Goal: Information Seeking & Learning: Find specific fact

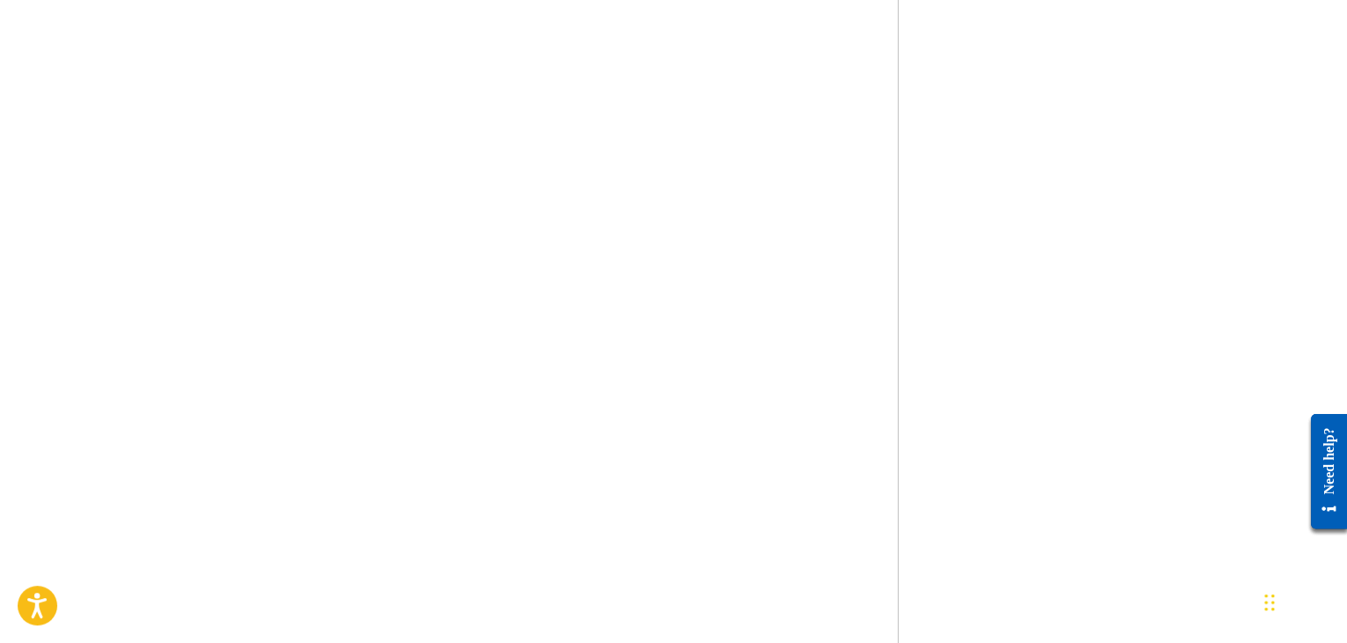
scroll to position [793, 0]
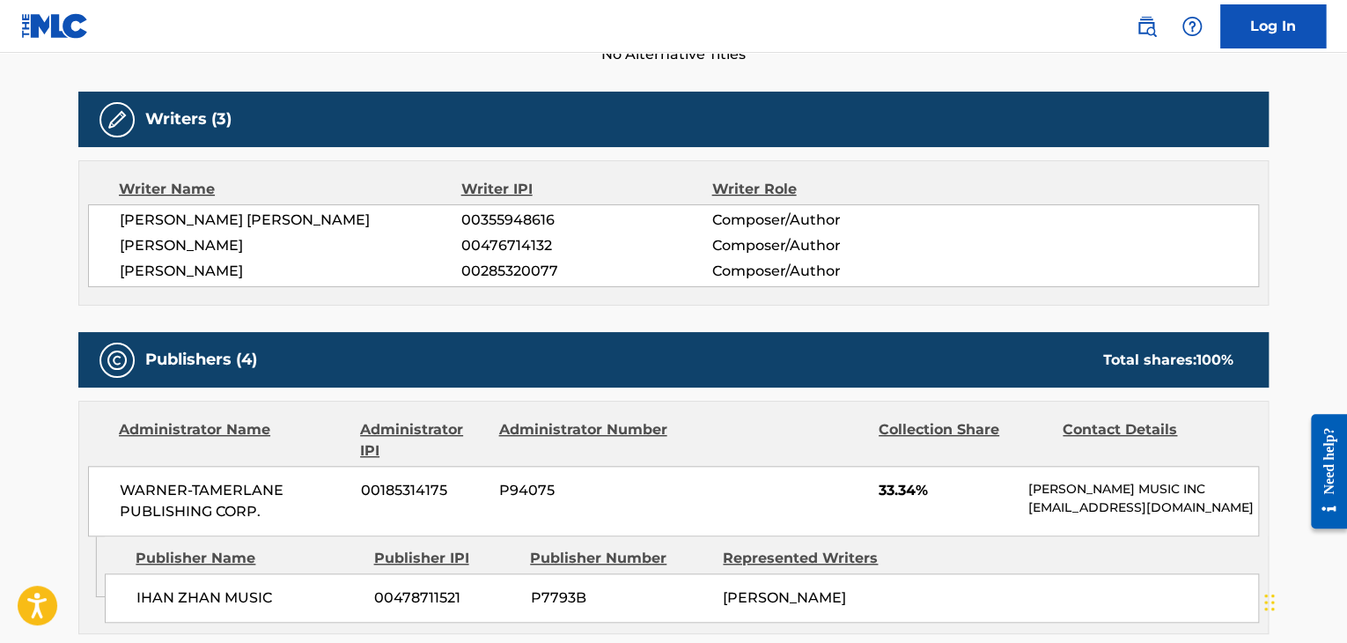
scroll to position [616, 0]
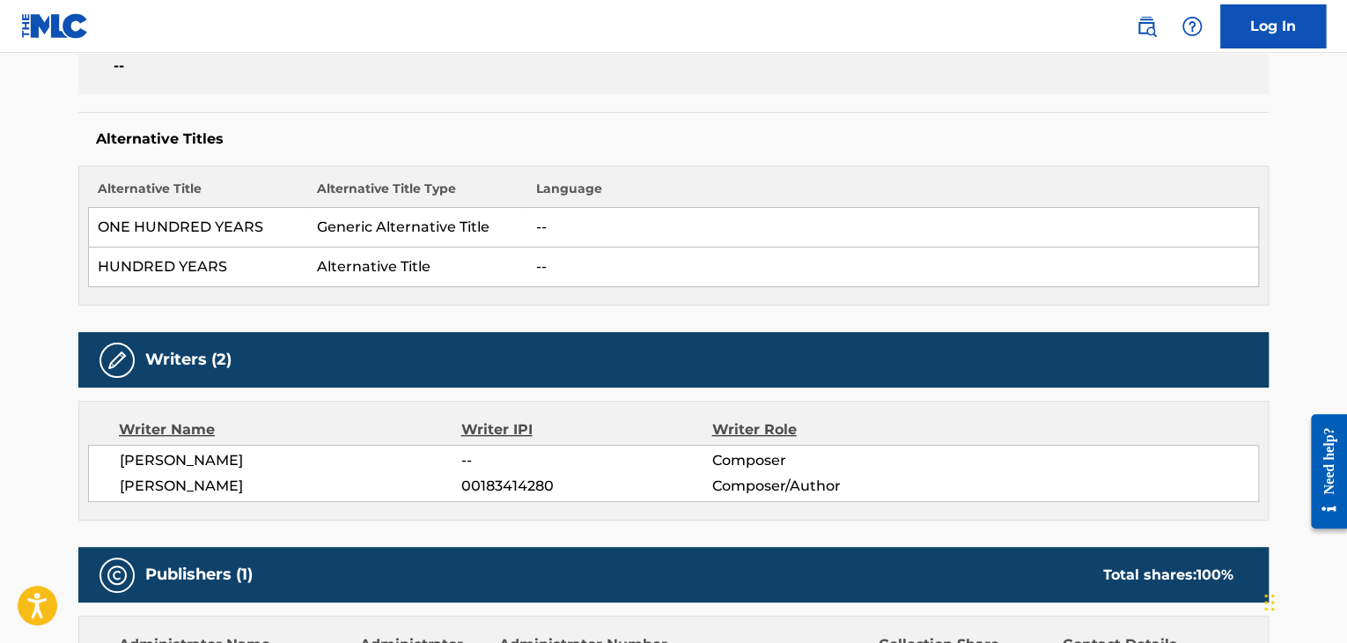
scroll to position [528, 0]
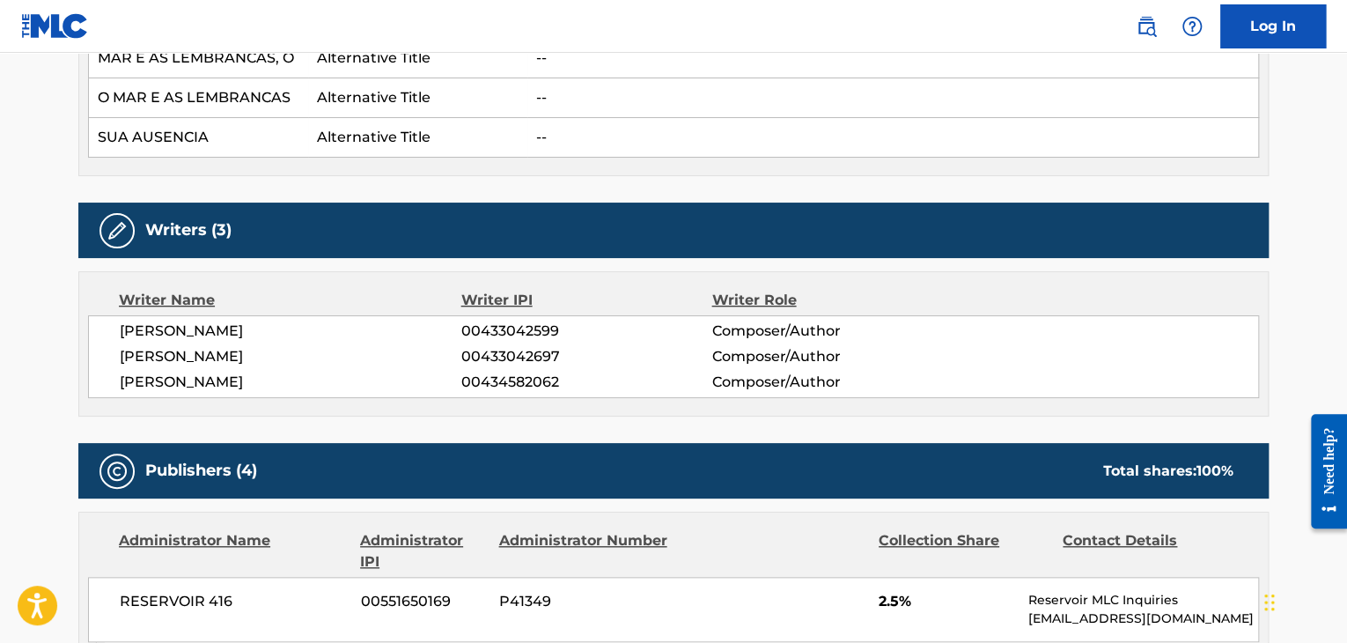
scroll to position [616, 0]
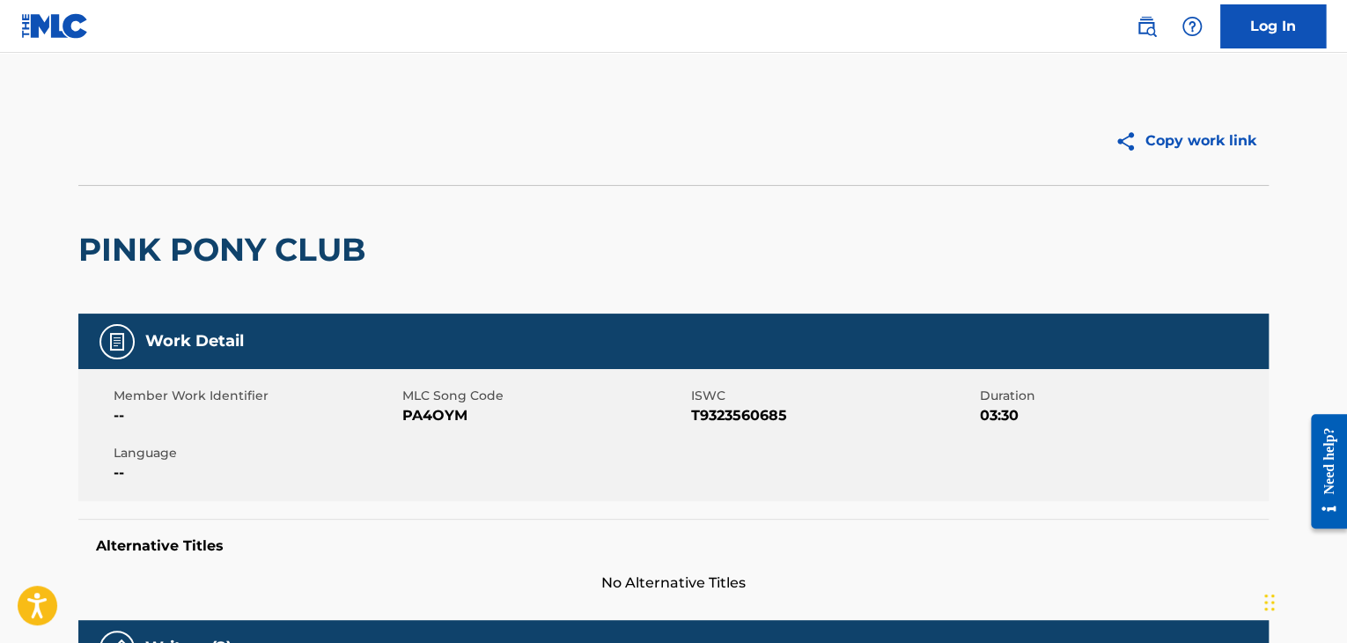
click at [41, 26] on img at bounding box center [55, 26] width 68 height 26
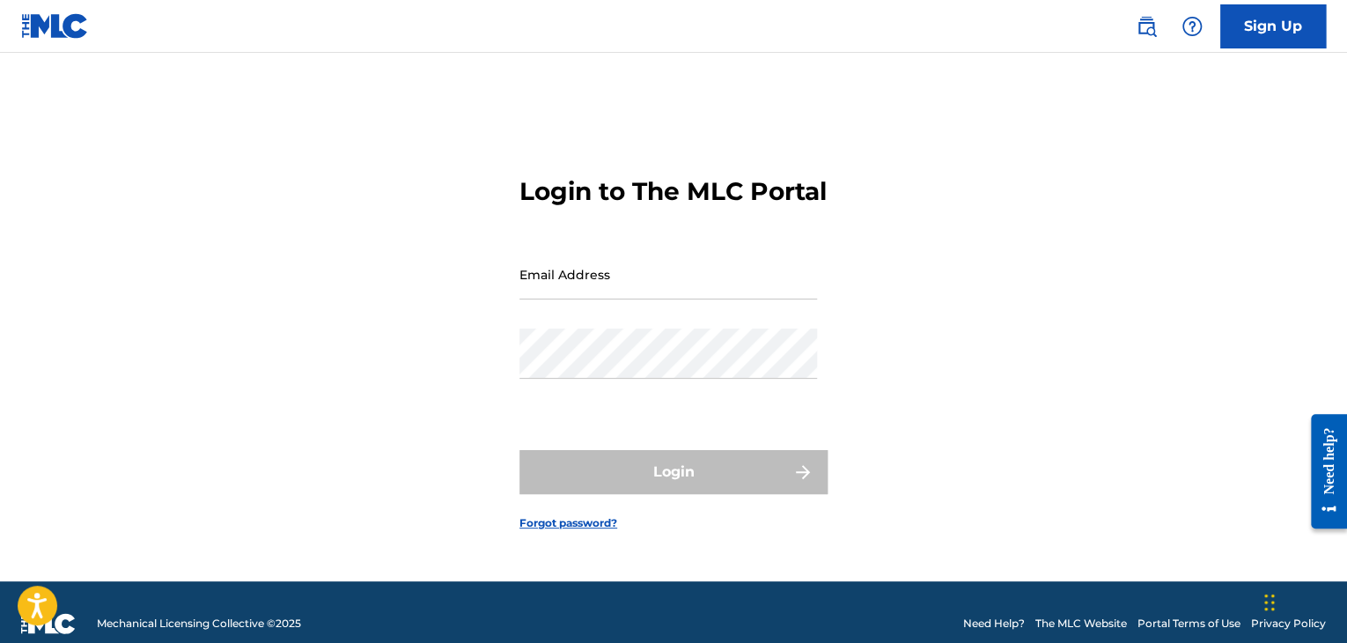
click at [613, 290] on input "Email Address" at bounding box center [669, 274] width 298 height 50
click at [313, 297] on div "Login to The MLC Portal Email Address Password Login Forgot password?" at bounding box center [673, 339] width 1233 height 484
click at [31, 23] on img at bounding box center [55, 26] width 68 height 26
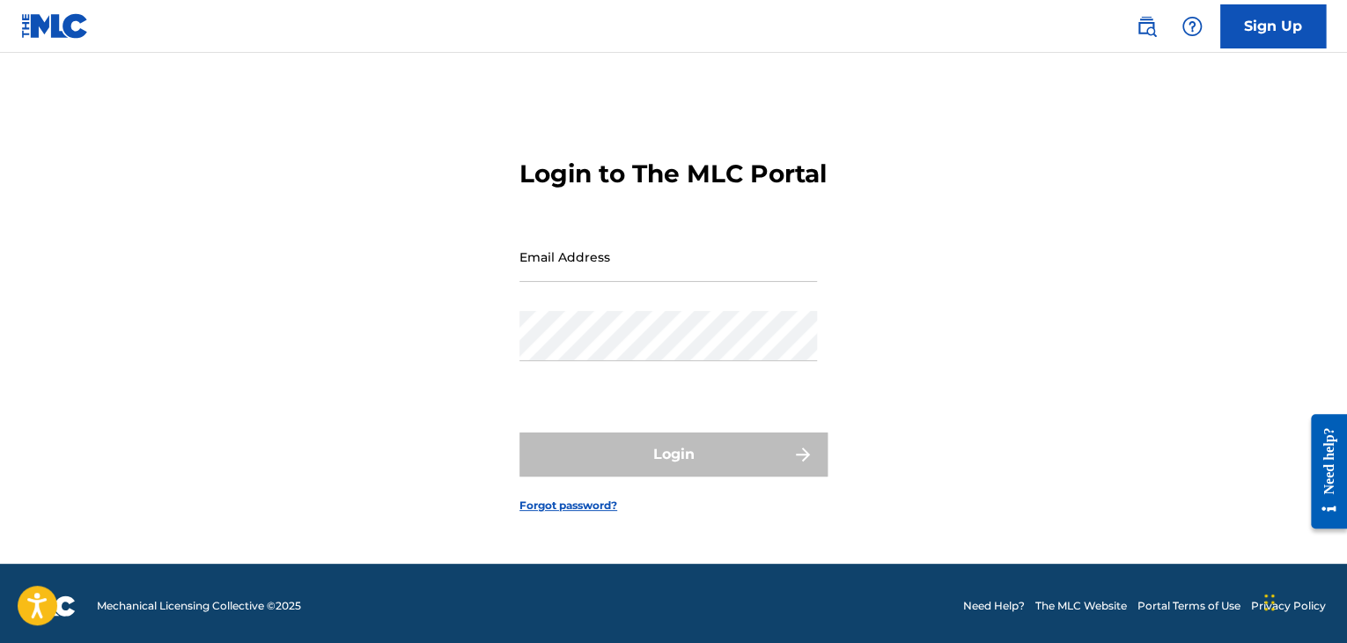
scroll to position [23, 0]
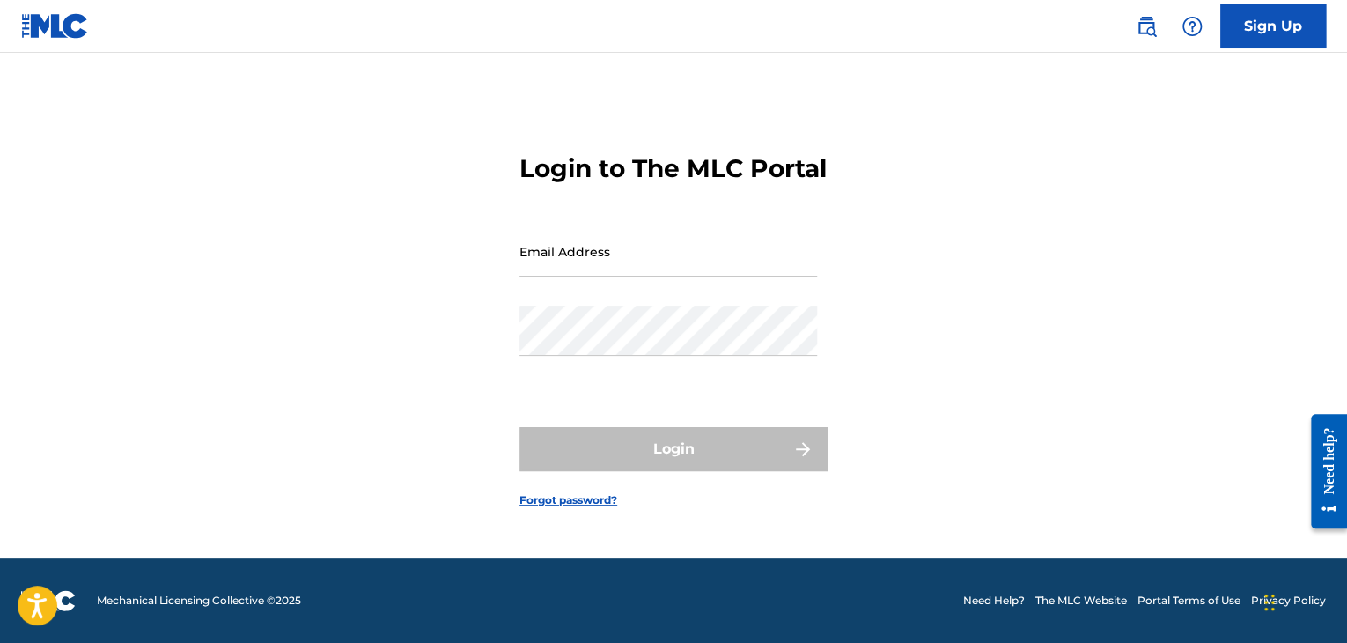
click at [1142, 29] on img at bounding box center [1146, 26] width 21 height 21
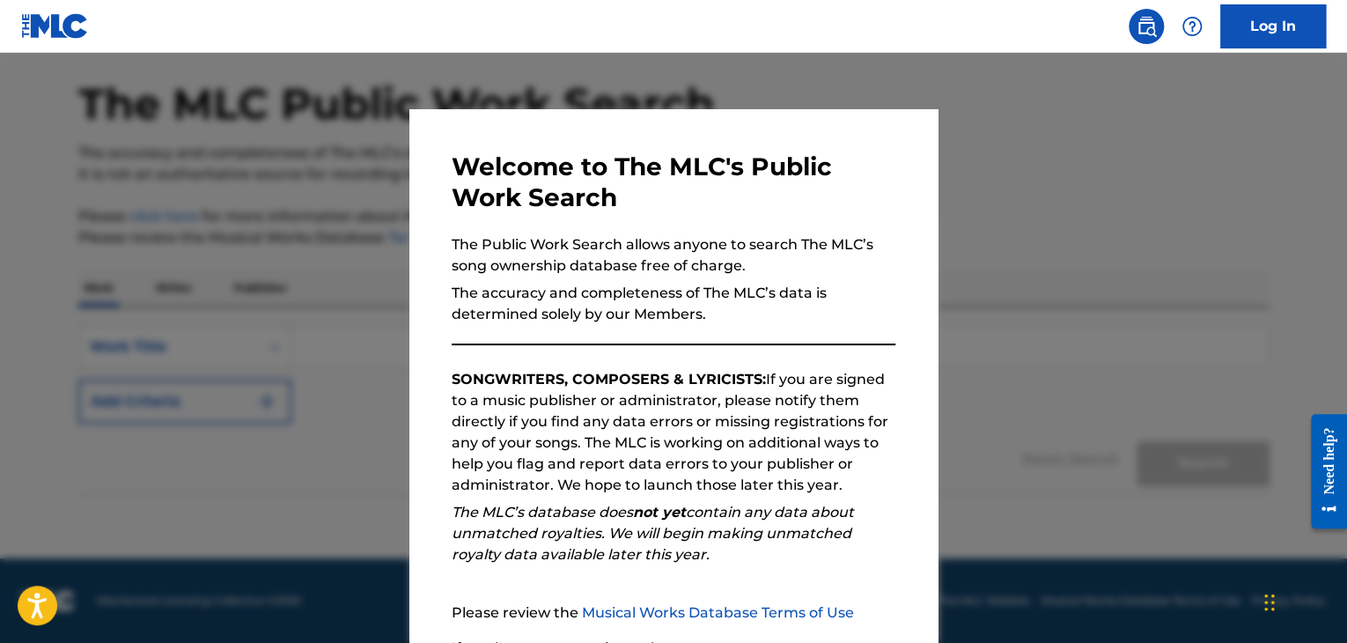
scroll to position [163, 0]
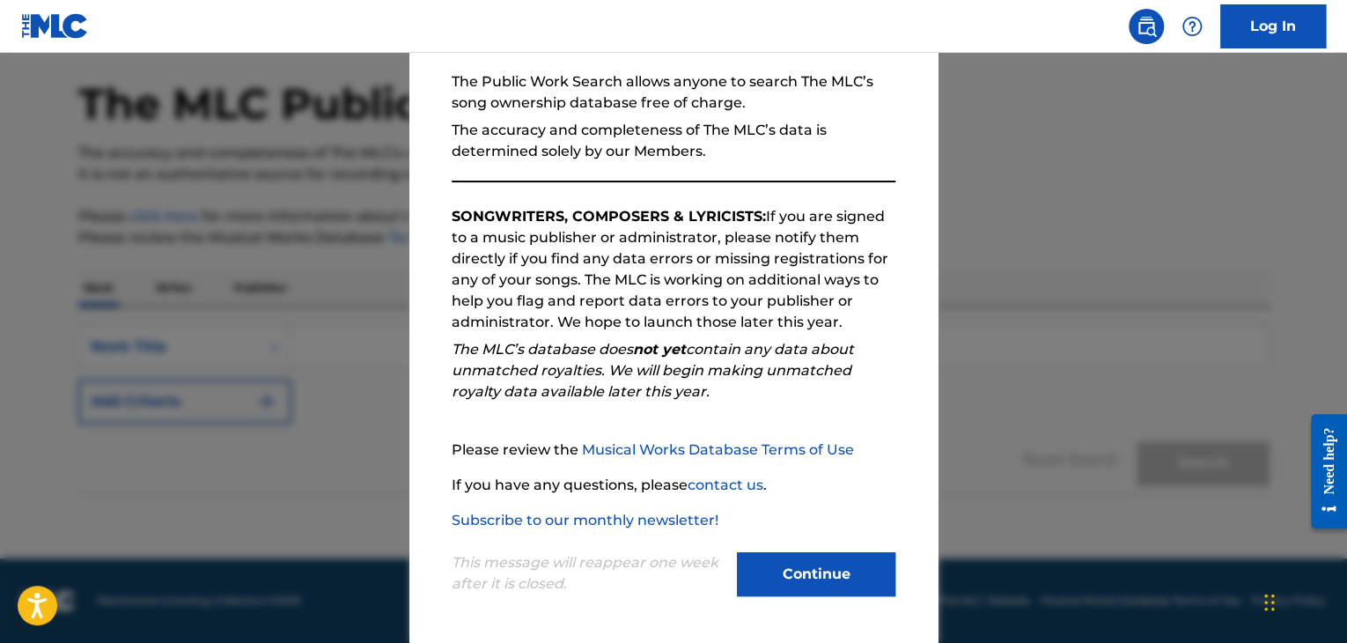
click at [797, 573] on button "Continue" at bounding box center [816, 574] width 159 height 44
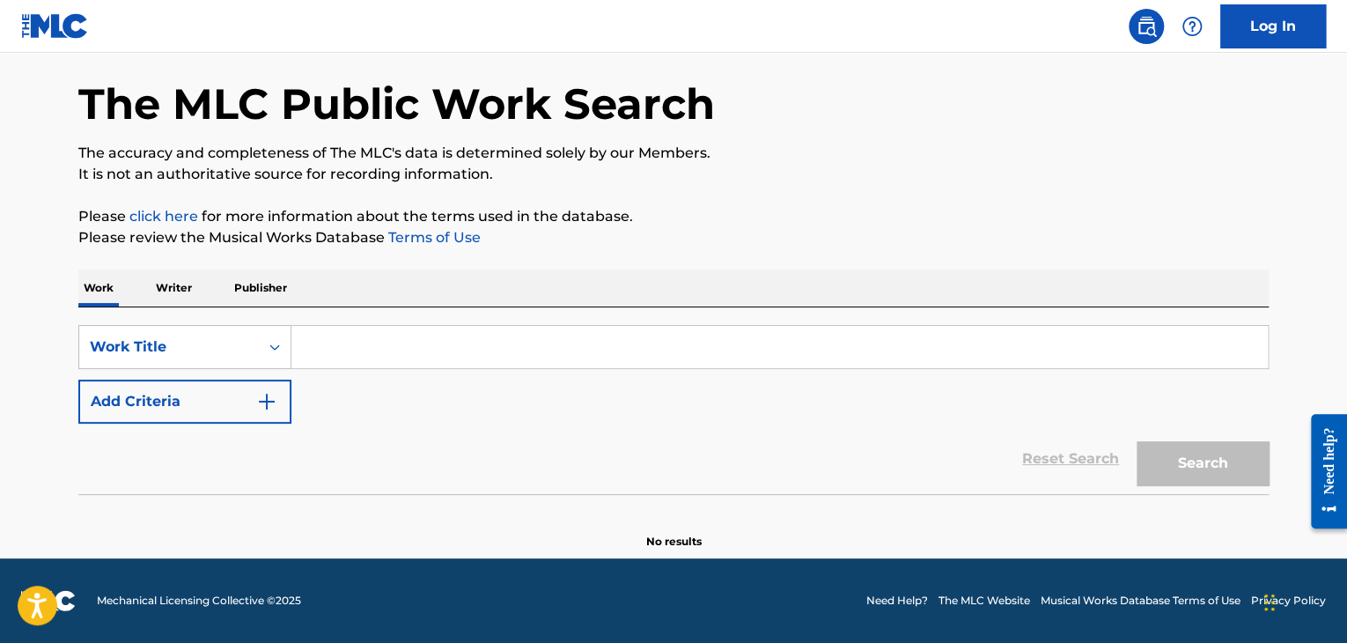
click at [329, 341] on input "Search Form" at bounding box center [779, 347] width 977 height 42
click at [318, 347] on input "Search Form" at bounding box center [779, 347] width 977 height 42
paste input "430523721"
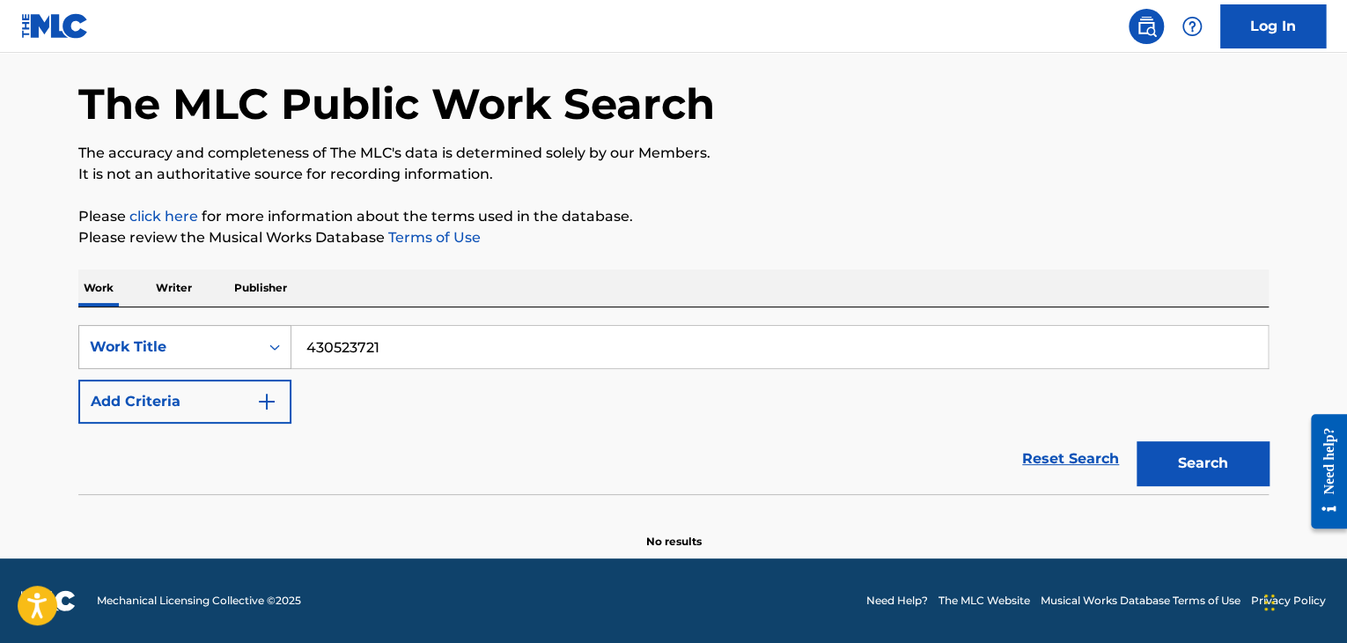
type input "430523721"
click at [247, 346] on div "Work Title" at bounding box center [169, 346] width 159 height 21
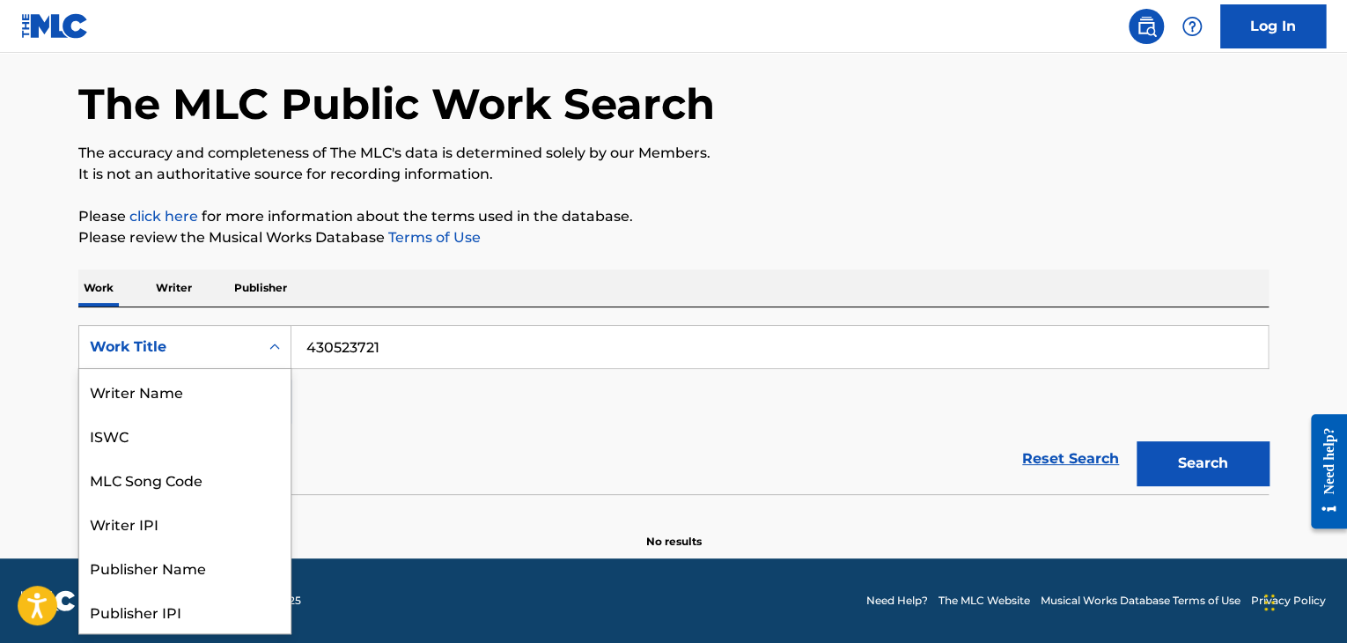
scroll to position [88, 0]
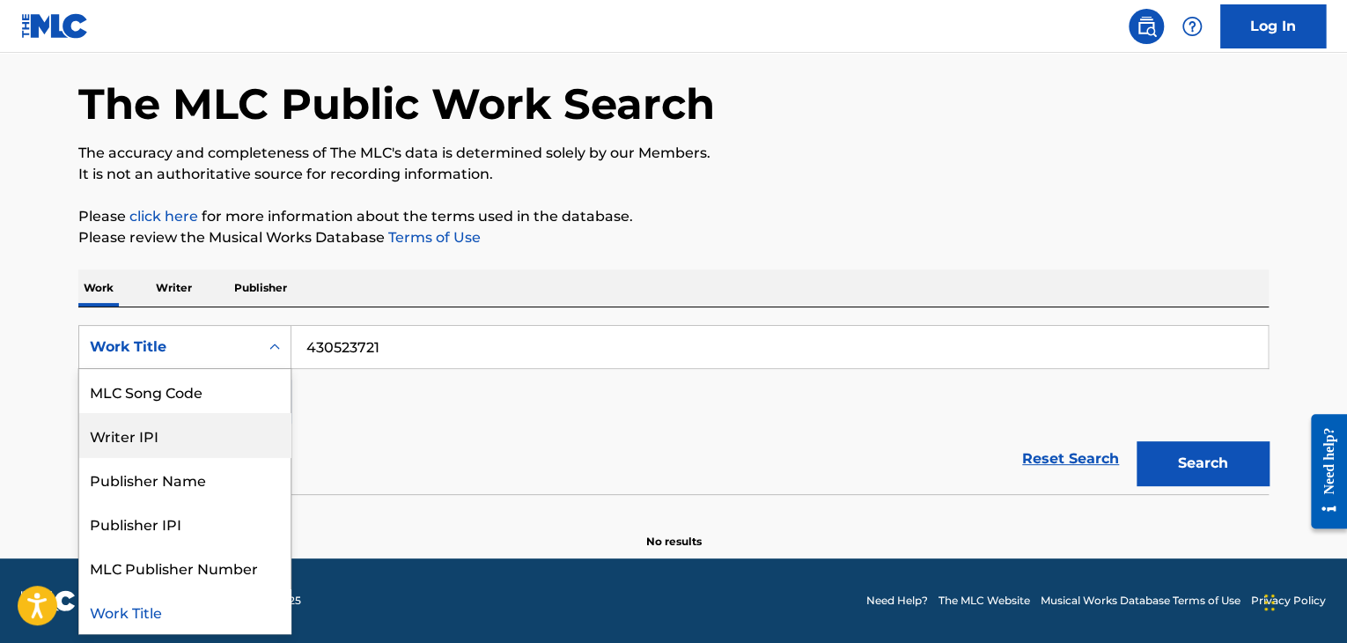
click at [474, 454] on div "Reset Search Search" at bounding box center [673, 459] width 1191 height 70
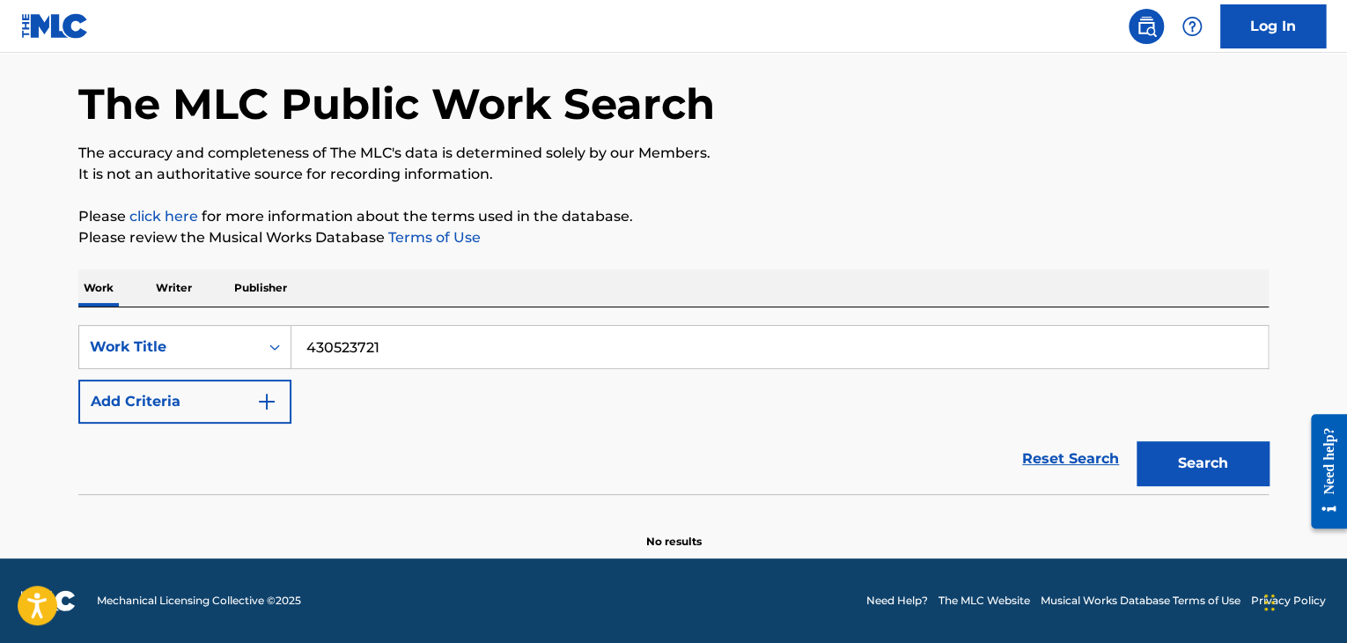
click at [1200, 466] on button "Search" at bounding box center [1203, 463] width 132 height 44
click at [1185, 462] on button "Search" at bounding box center [1203, 463] width 132 height 44
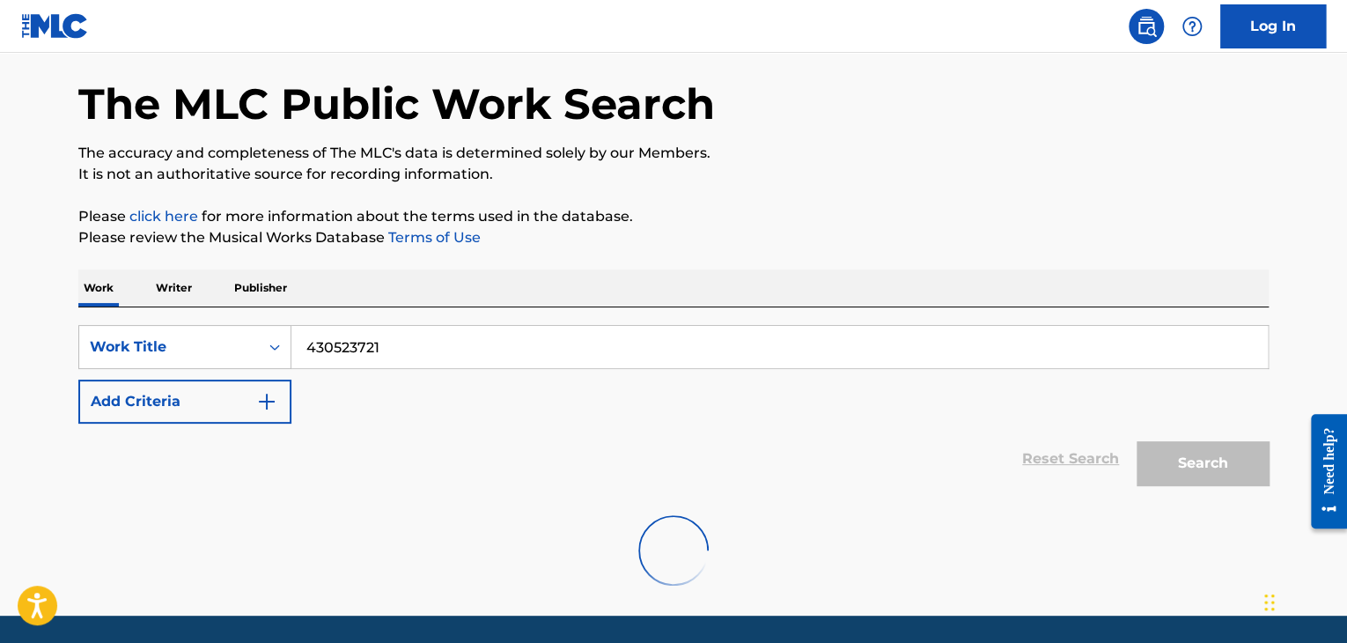
scroll to position [67, 0]
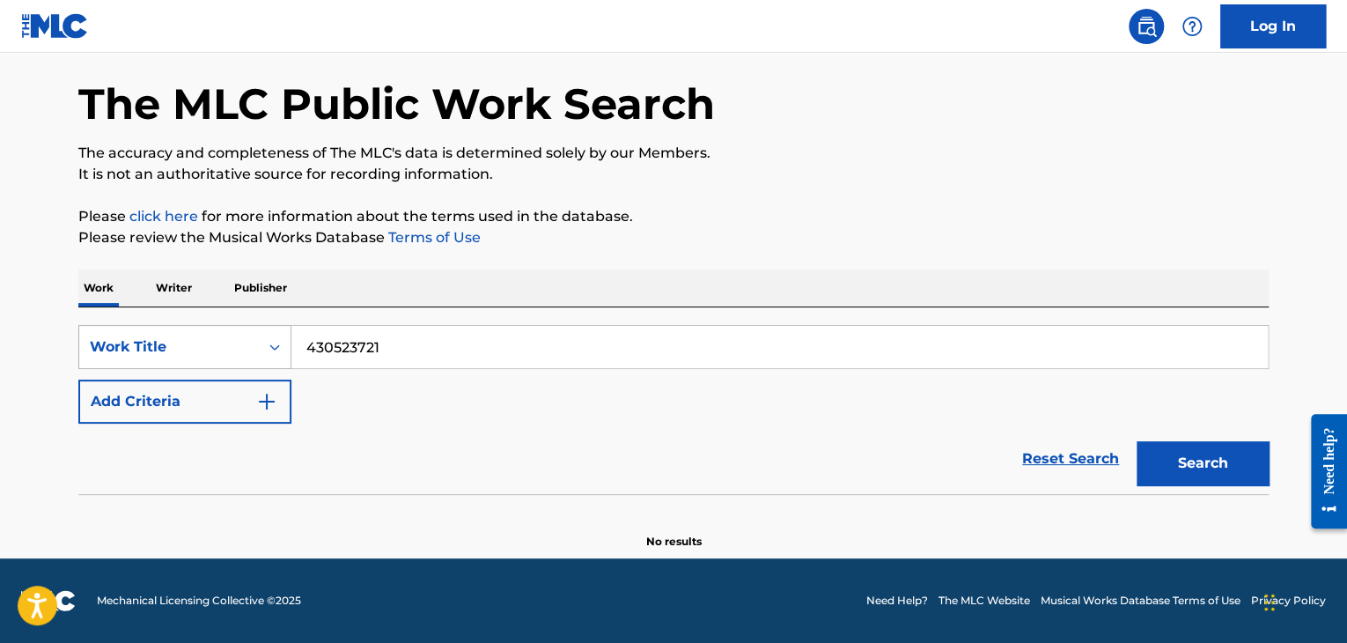
click at [202, 358] on div "Work Title" at bounding box center [169, 346] width 180 height 33
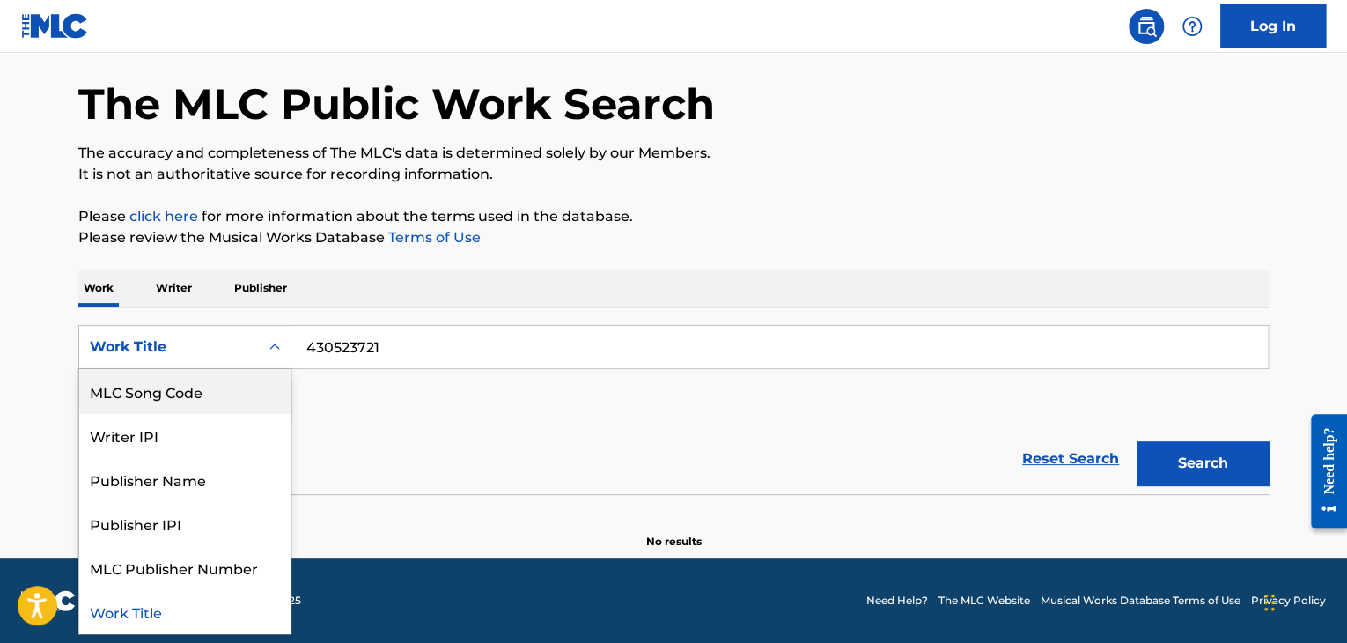
scroll to position [0, 0]
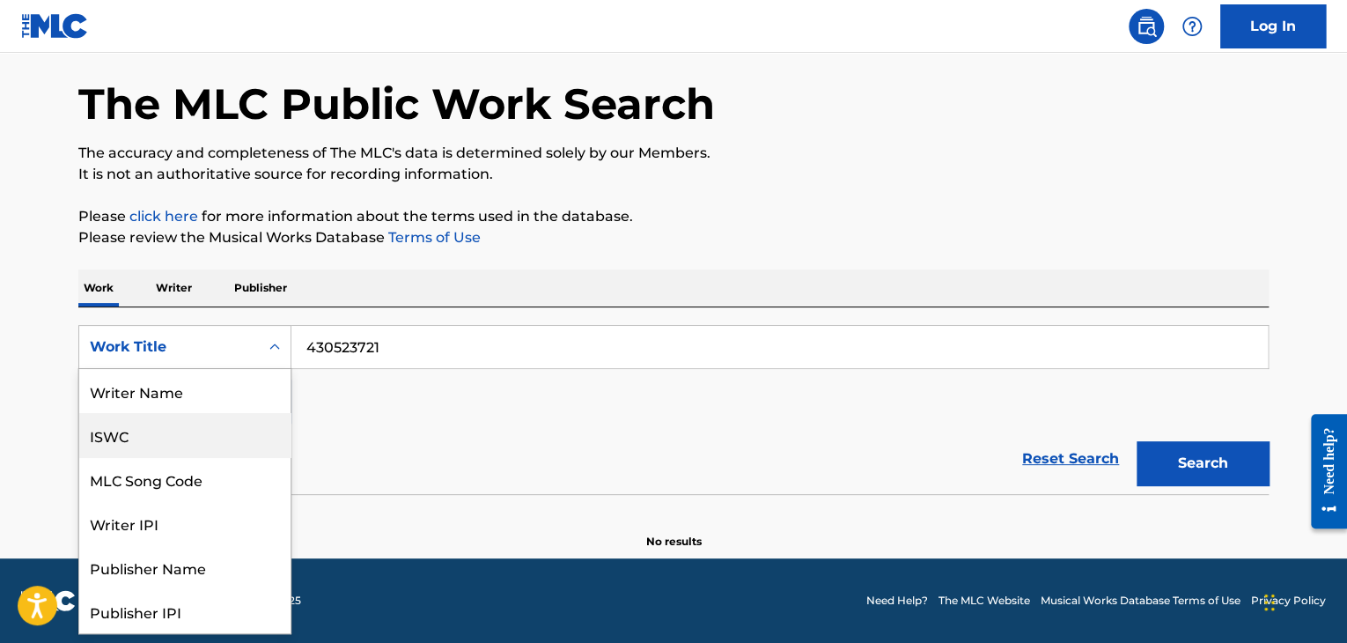
click at [148, 429] on div "ISWC" at bounding box center [184, 435] width 211 height 44
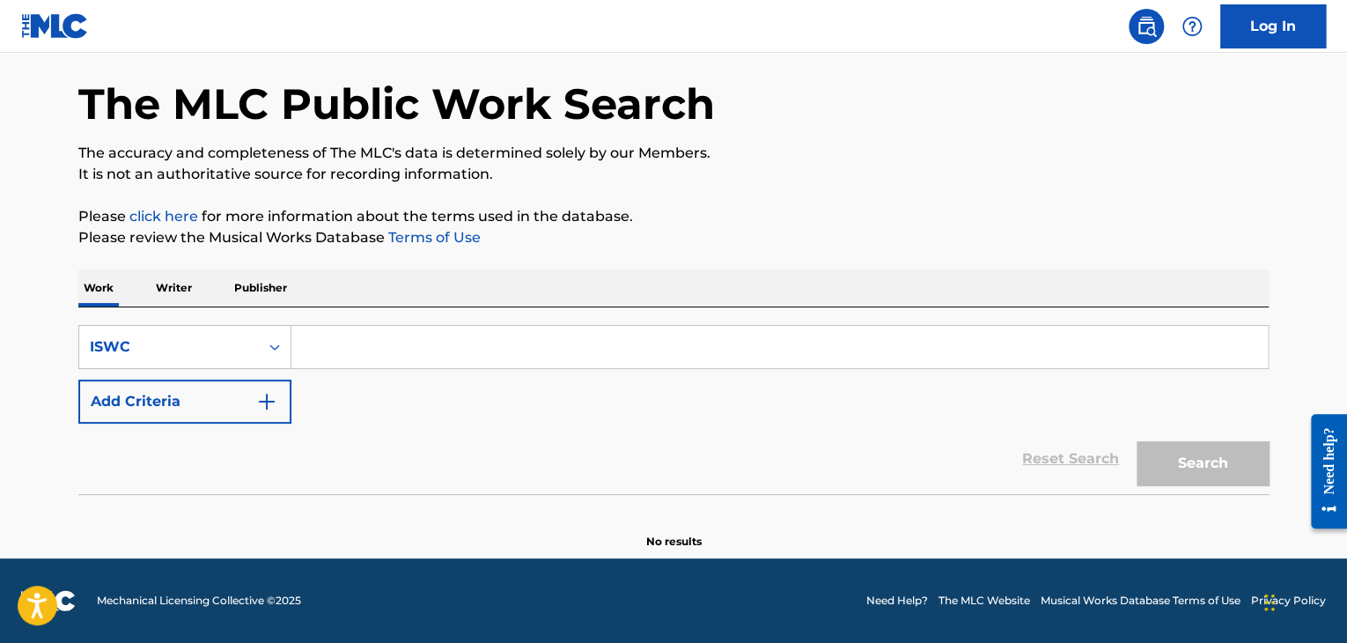
click at [346, 357] on input "Search Form" at bounding box center [779, 347] width 977 height 42
paste input "T0702497139"
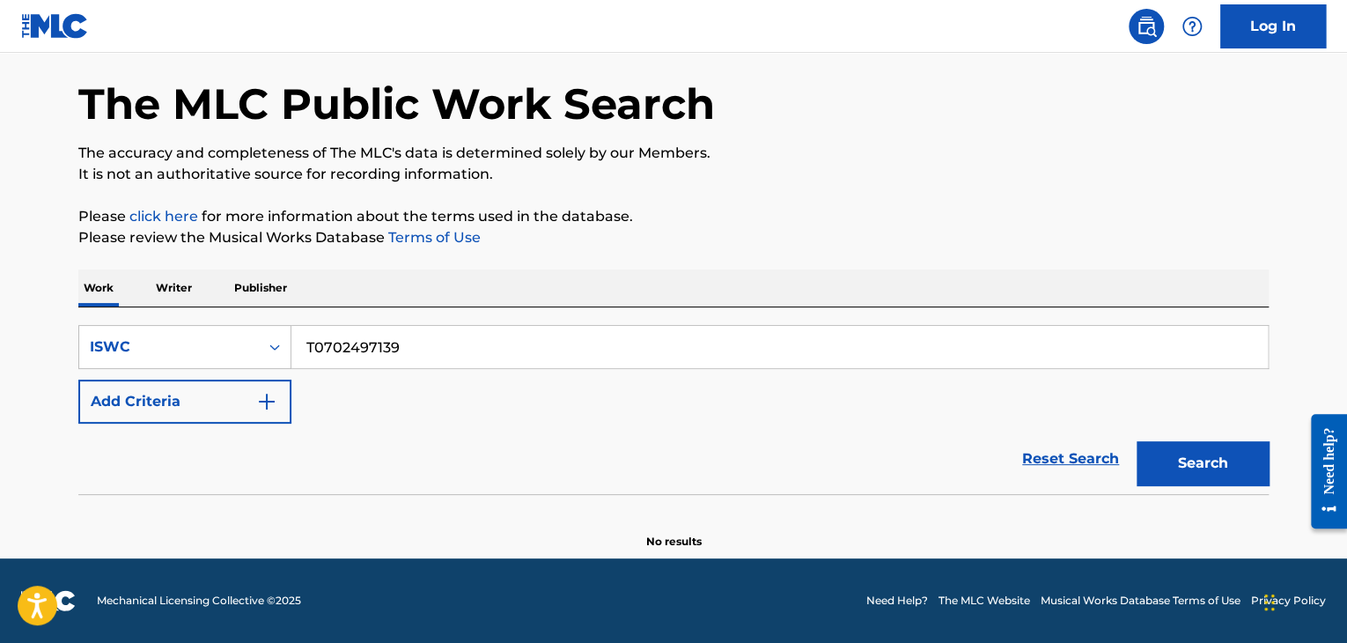
type input "T0702497139"
click at [1205, 466] on button "Search" at bounding box center [1203, 463] width 132 height 44
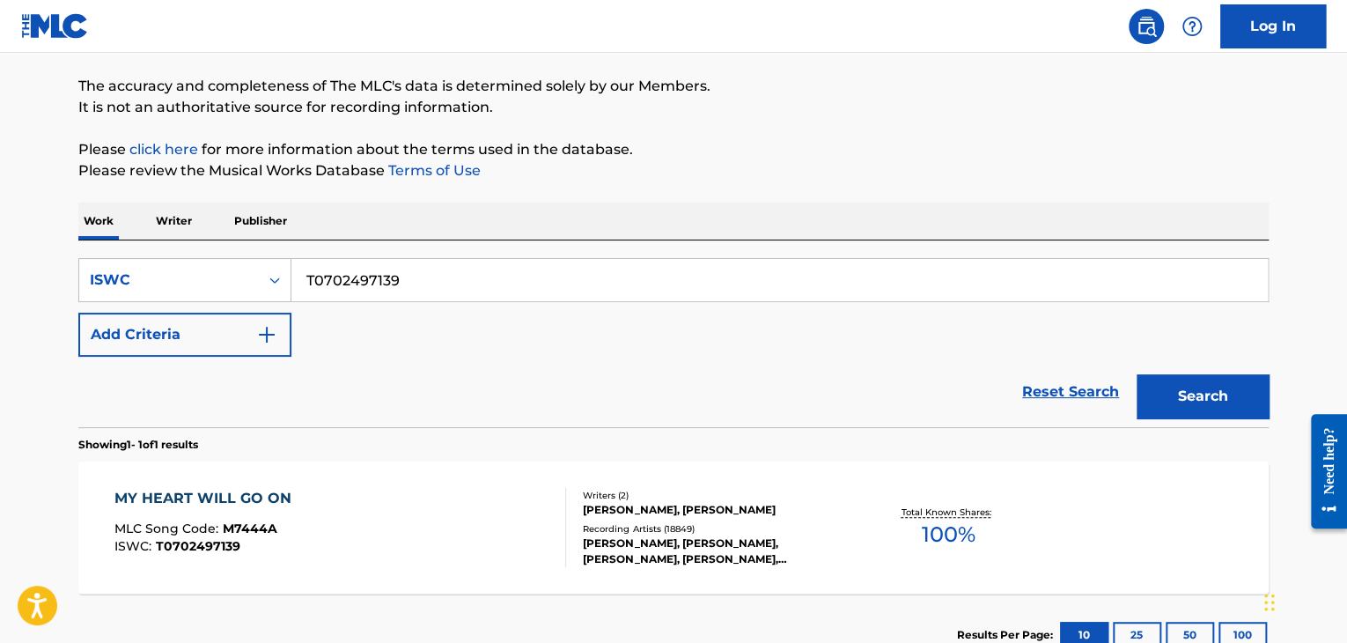
scroll to position [243, 0]
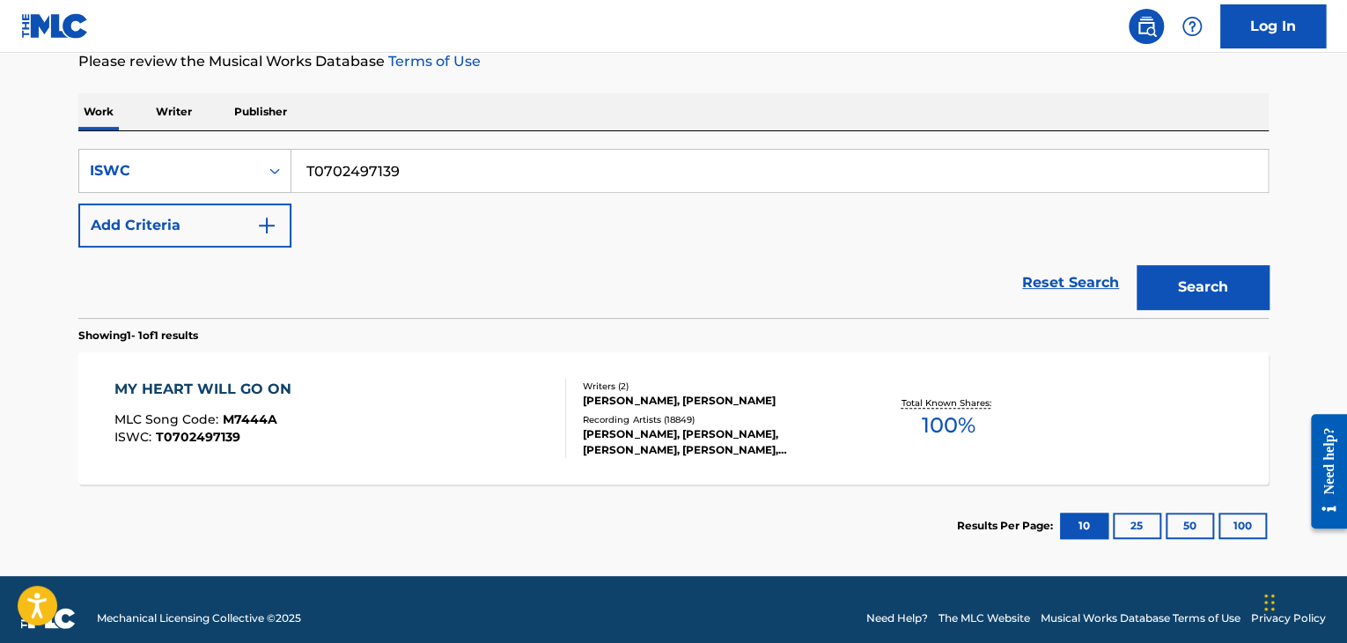
click at [254, 383] on div "MY HEART WILL GO ON" at bounding box center [207, 389] width 186 height 21
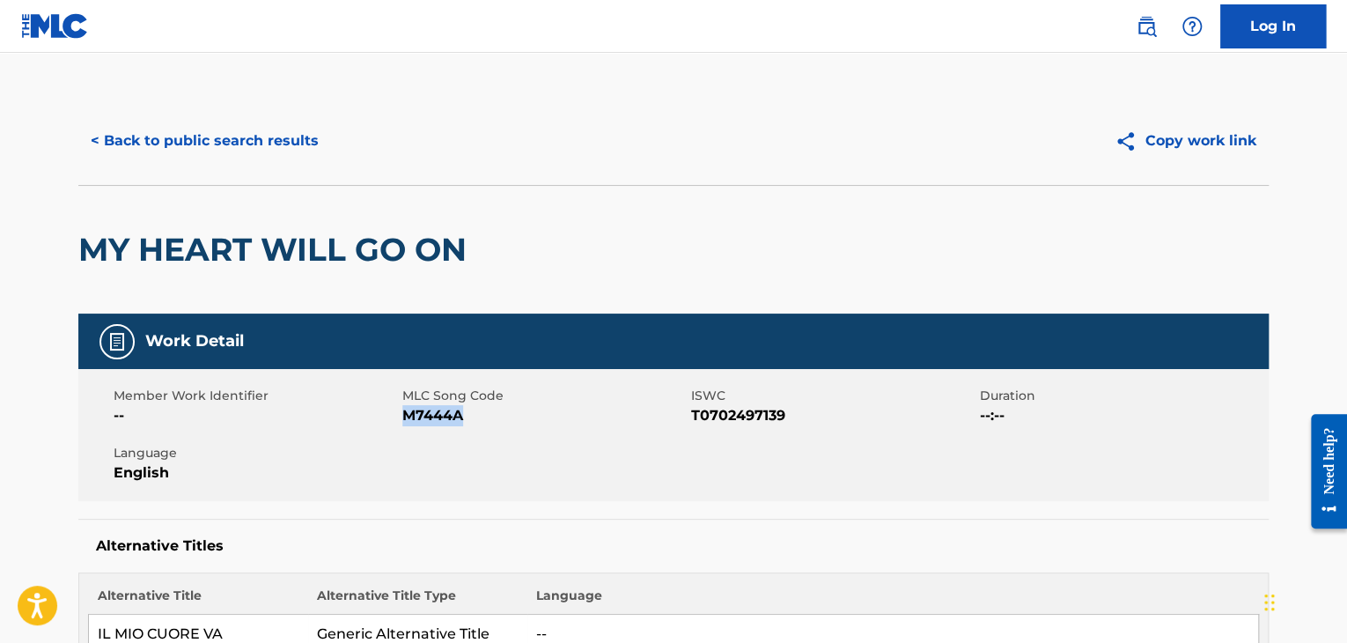
drag, startPoint x: 476, startPoint y: 414, endPoint x: 404, endPoint y: 418, distance: 72.3
click at [404, 418] on span "M7444A" at bounding box center [544, 415] width 284 height 21
copy span "M7444A"
drag, startPoint x: 795, startPoint y: 413, endPoint x: 689, endPoint y: 414, distance: 105.7
click at [689, 415] on div "Member Work Identifier -- MLC Song Code M7444A ISWC T0702497139 Duration --:-- …" at bounding box center [673, 435] width 1191 height 132
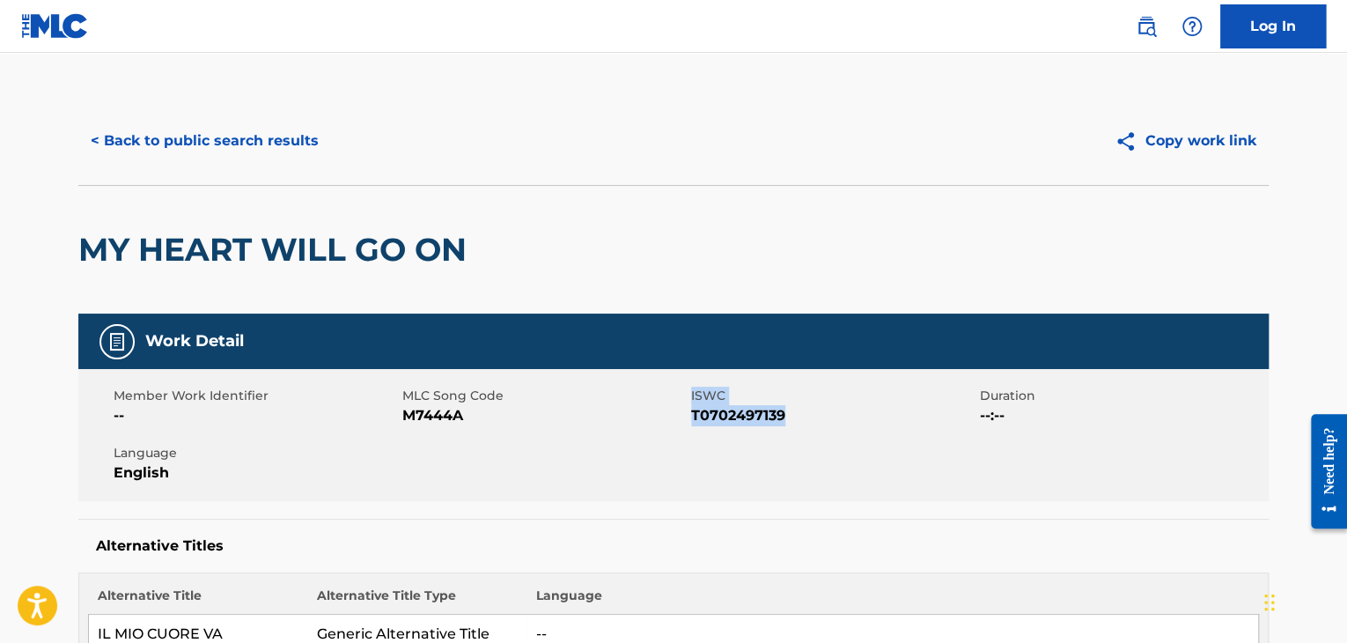
copy div "ISWC T0702497139"
drag, startPoint x: 775, startPoint y: 450, endPoint x: 778, endPoint y: 441, distance: 9.5
click at [775, 448] on div "Member Work Identifier -- MLC Song Code M7444A ISWC T0702497139 Duration --:-- …" at bounding box center [673, 435] width 1191 height 132
click at [800, 416] on span "T0702497139" at bounding box center [833, 415] width 284 height 21
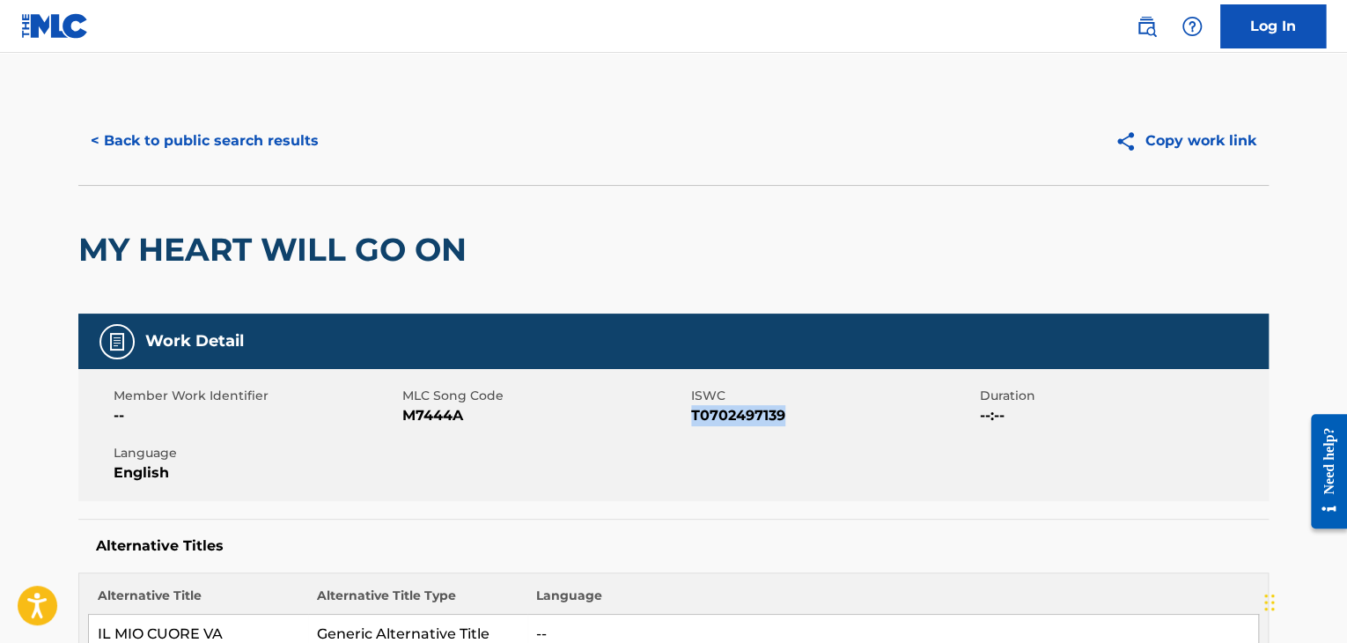
drag, startPoint x: 694, startPoint y: 415, endPoint x: 785, endPoint y: 410, distance: 91.7
click at [785, 410] on span "T0702497139" at bounding box center [833, 415] width 284 height 21
copy span "T0702497139"
